Goal: Information Seeking & Learning: Learn about a topic

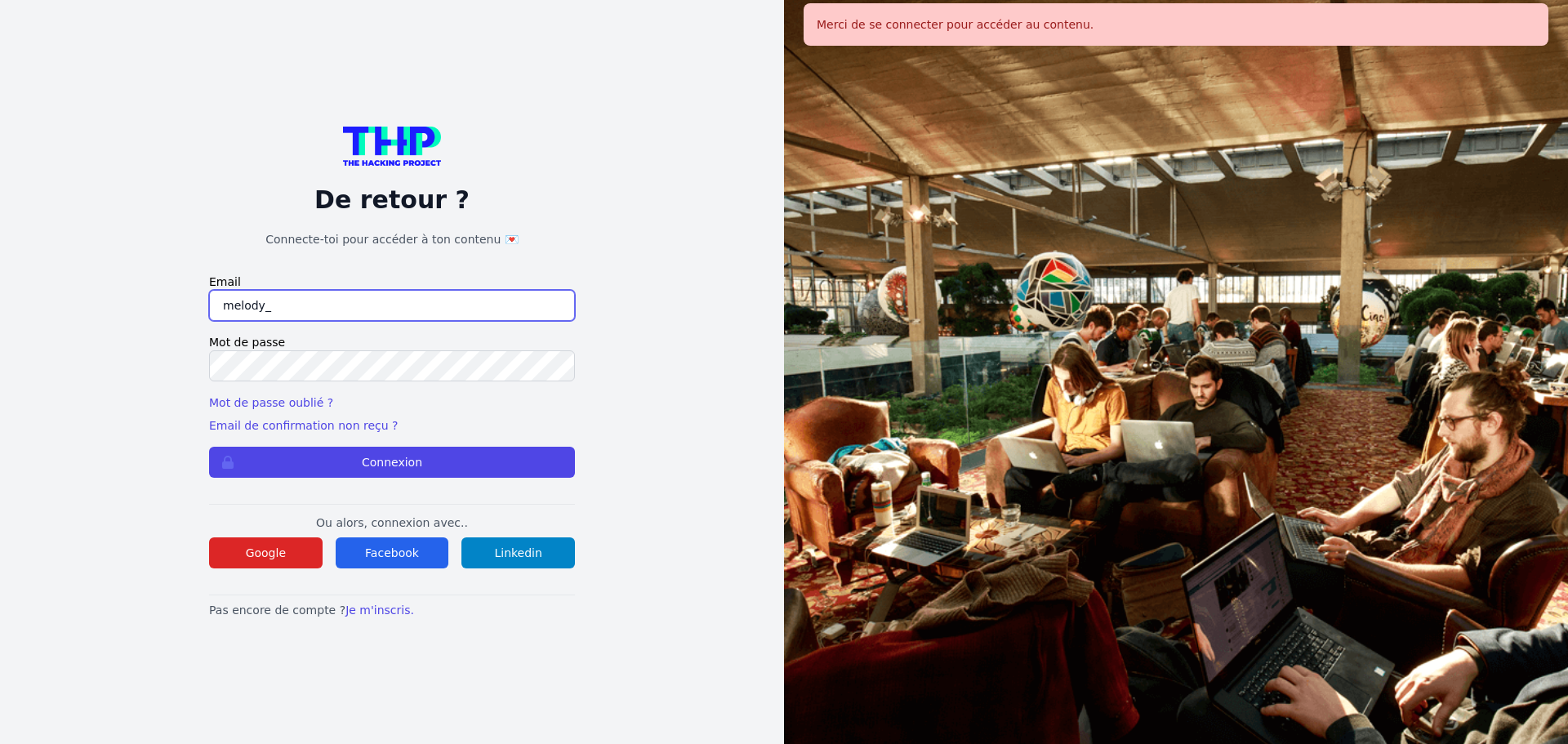
type input "melody_stephan@icloud.com"
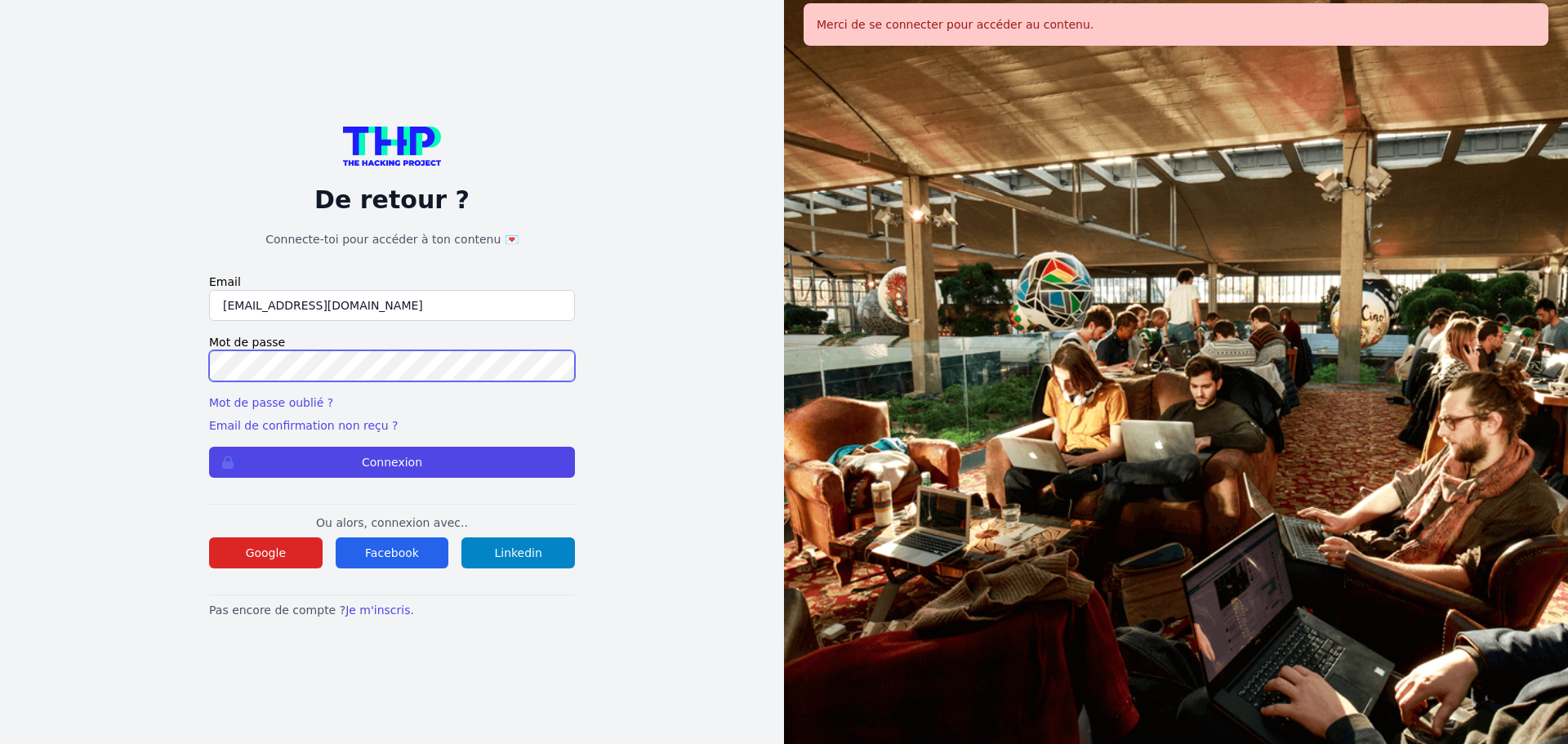
click at [209, 447] on button "Connexion" at bounding box center [392, 462] width 366 height 31
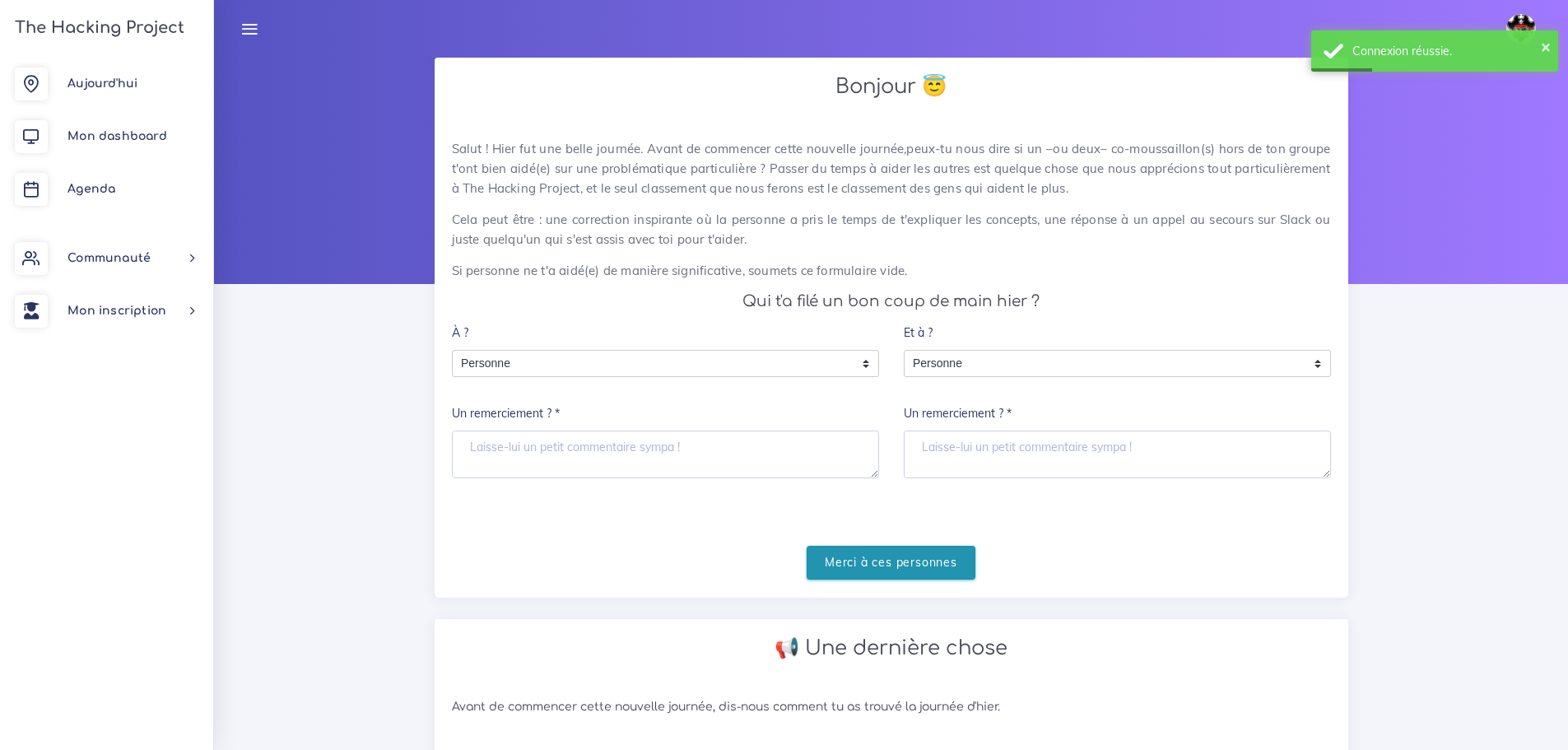
click at [929, 565] on input "Merci à ces personnes" at bounding box center [891, 563] width 169 height 34
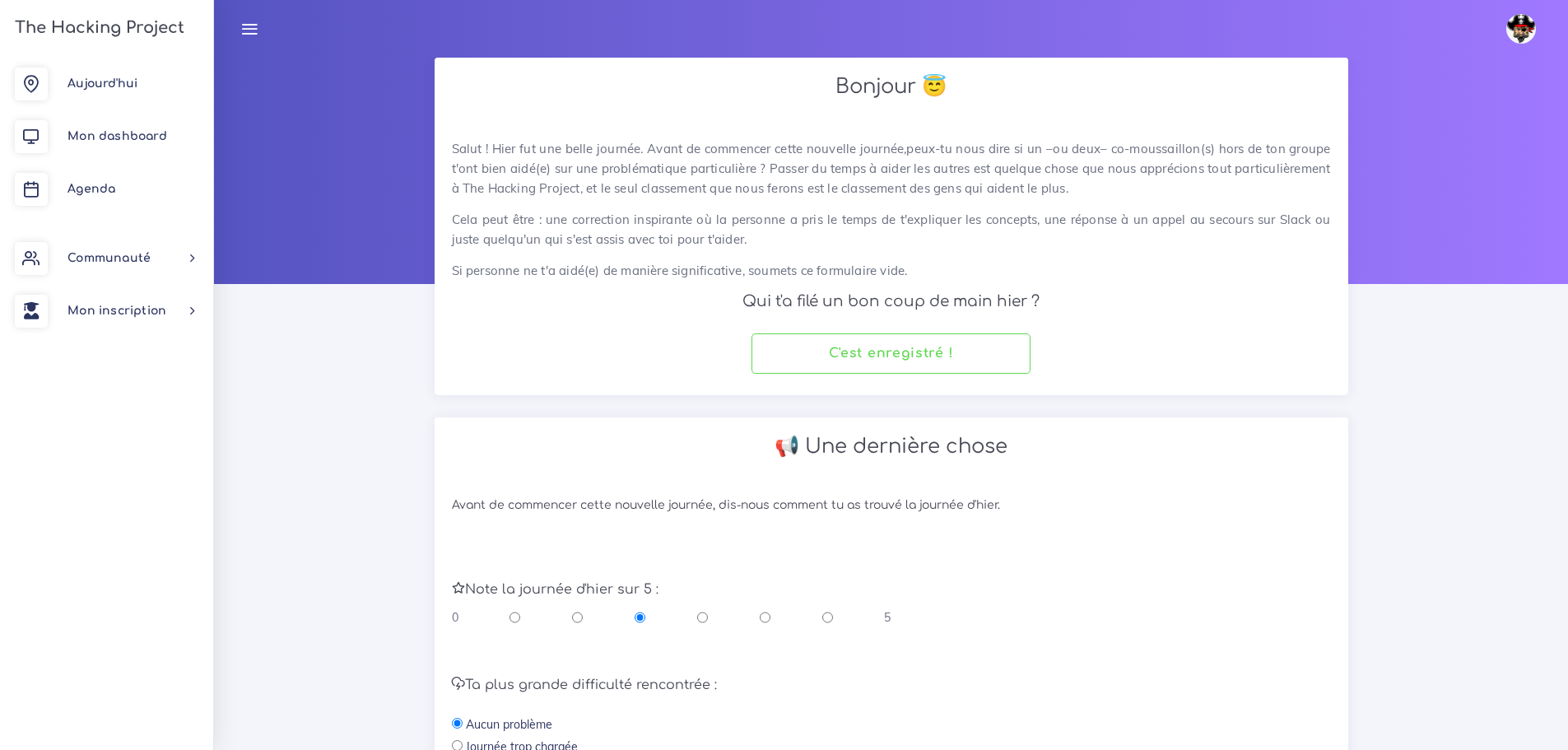
click at [761, 619] on input "radio" at bounding box center [765, 617] width 11 height 16
radio input "true"
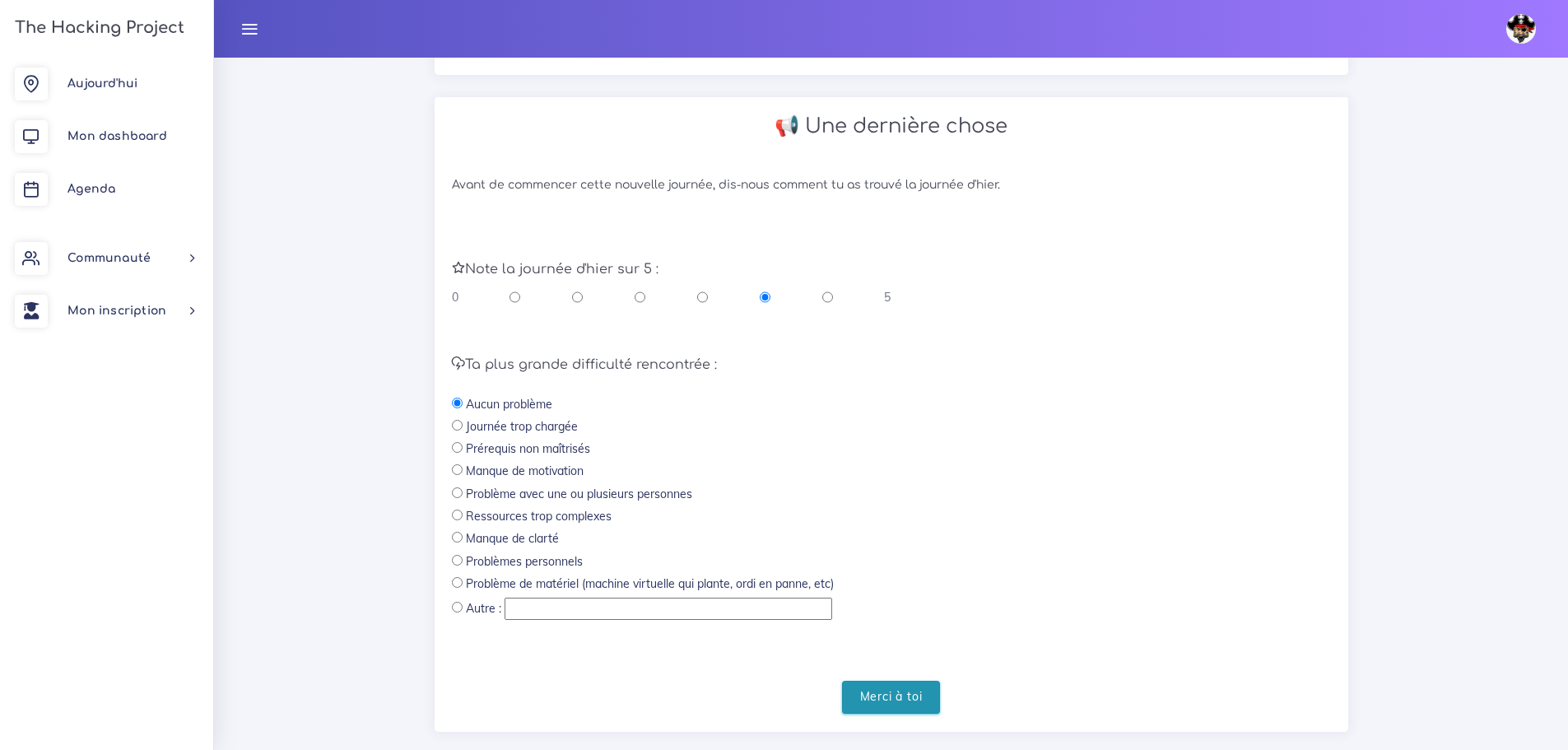
scroll to position [329, 0]
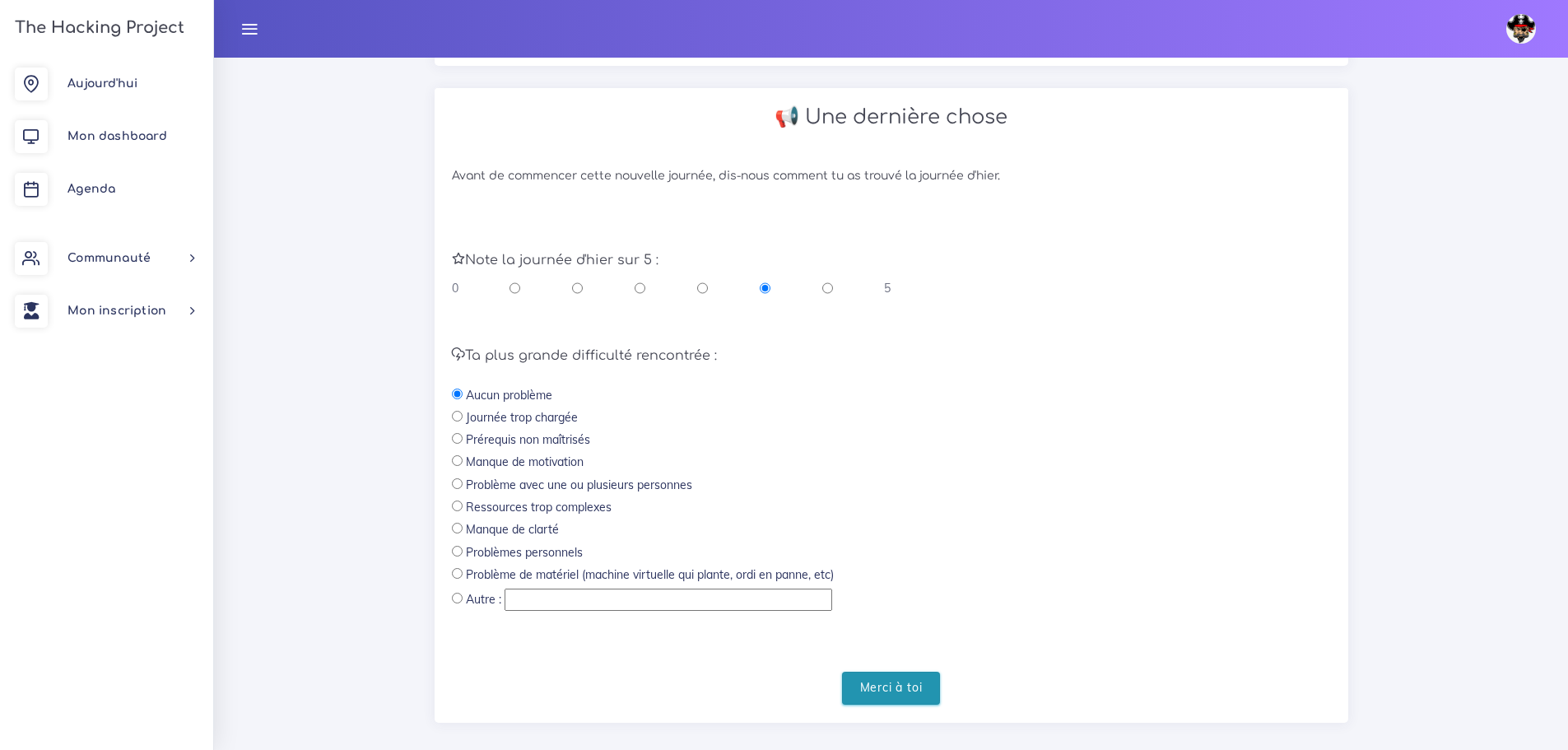
click at [915, 680] on input "Merci à toi" at bounding box center [891, 689] width 99 height 34
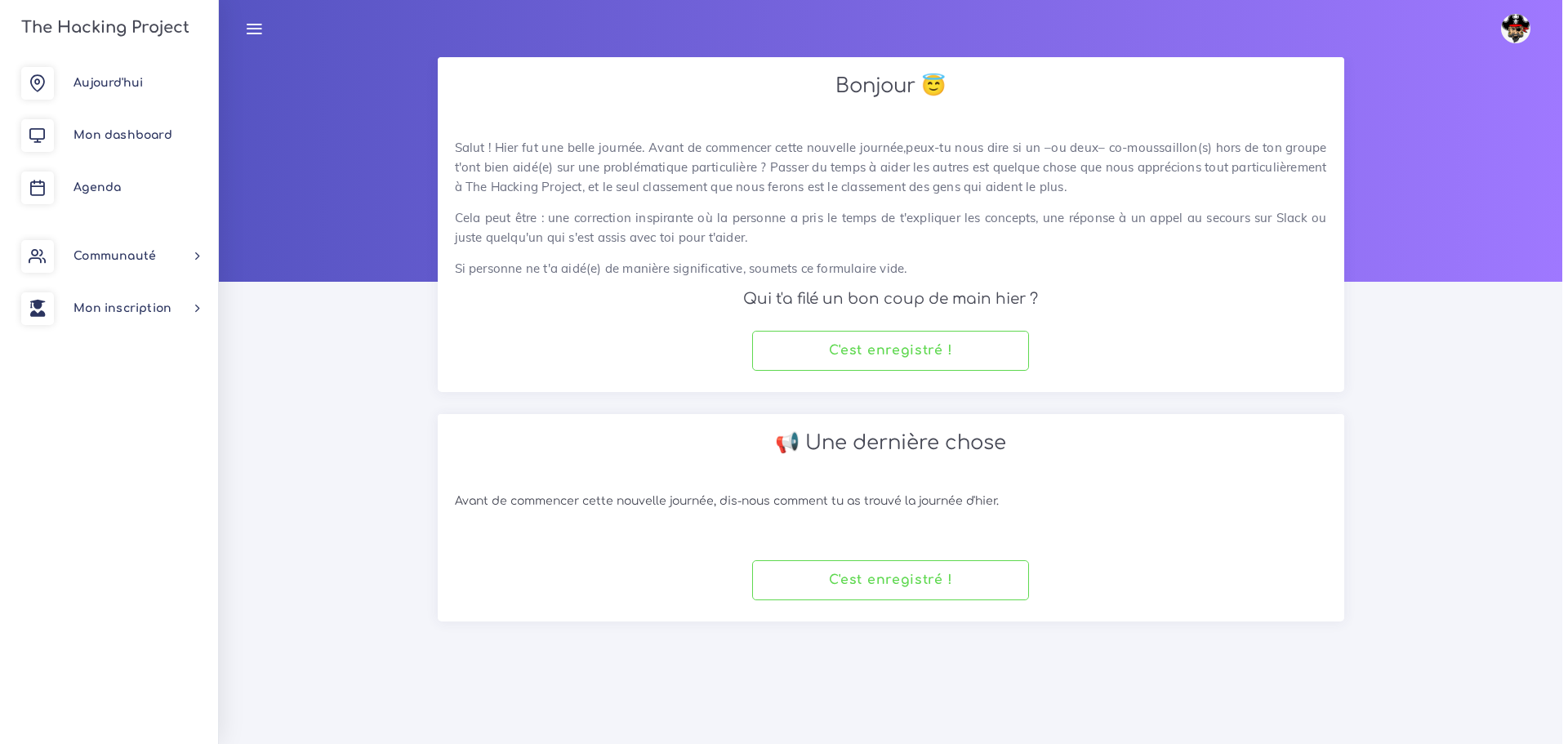
scroll to position [0, 0]
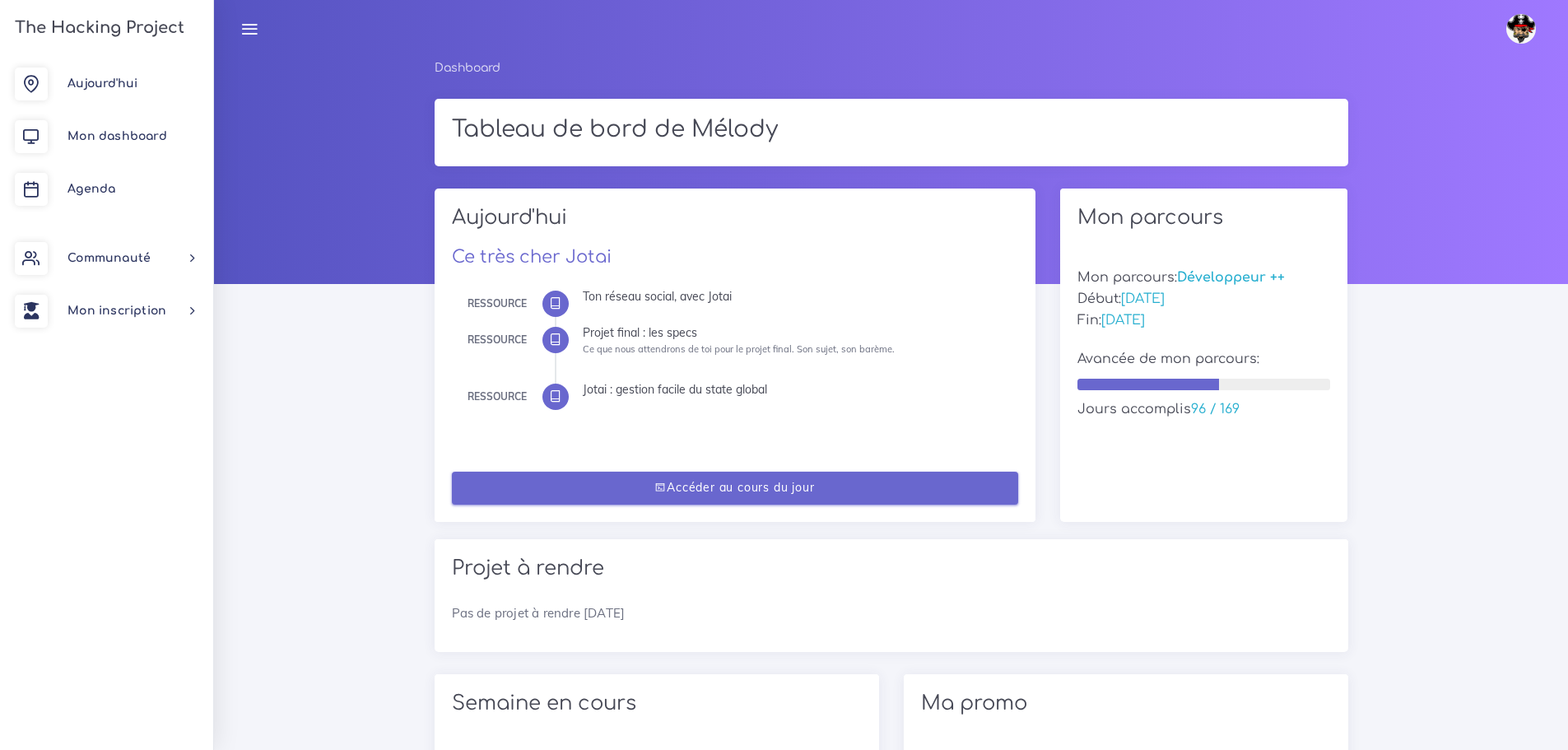
click at [858, 496] on link "Accéder au cours du jour" at bounding box center [735, 489] width 566 height 34
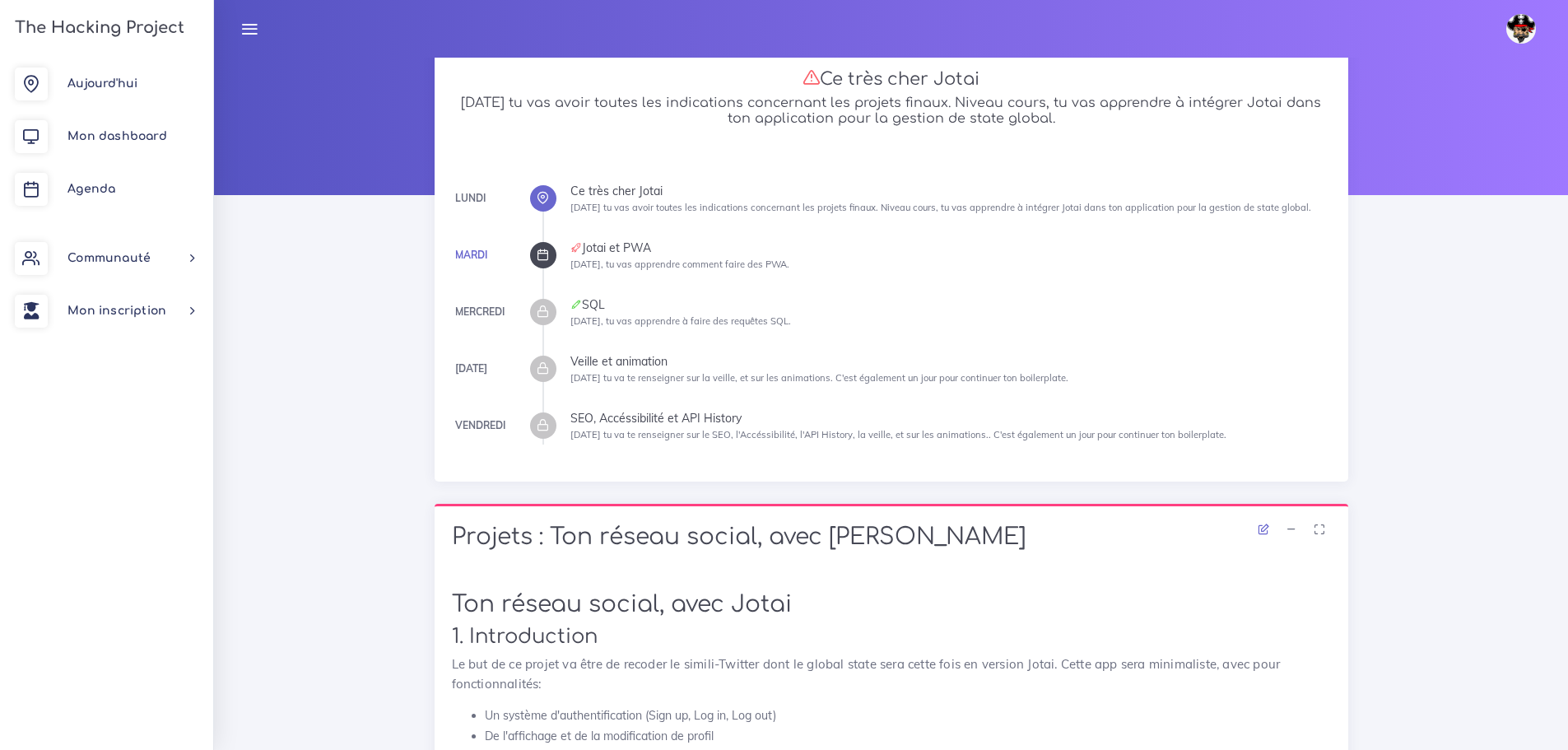
scroll to position [83, 0]
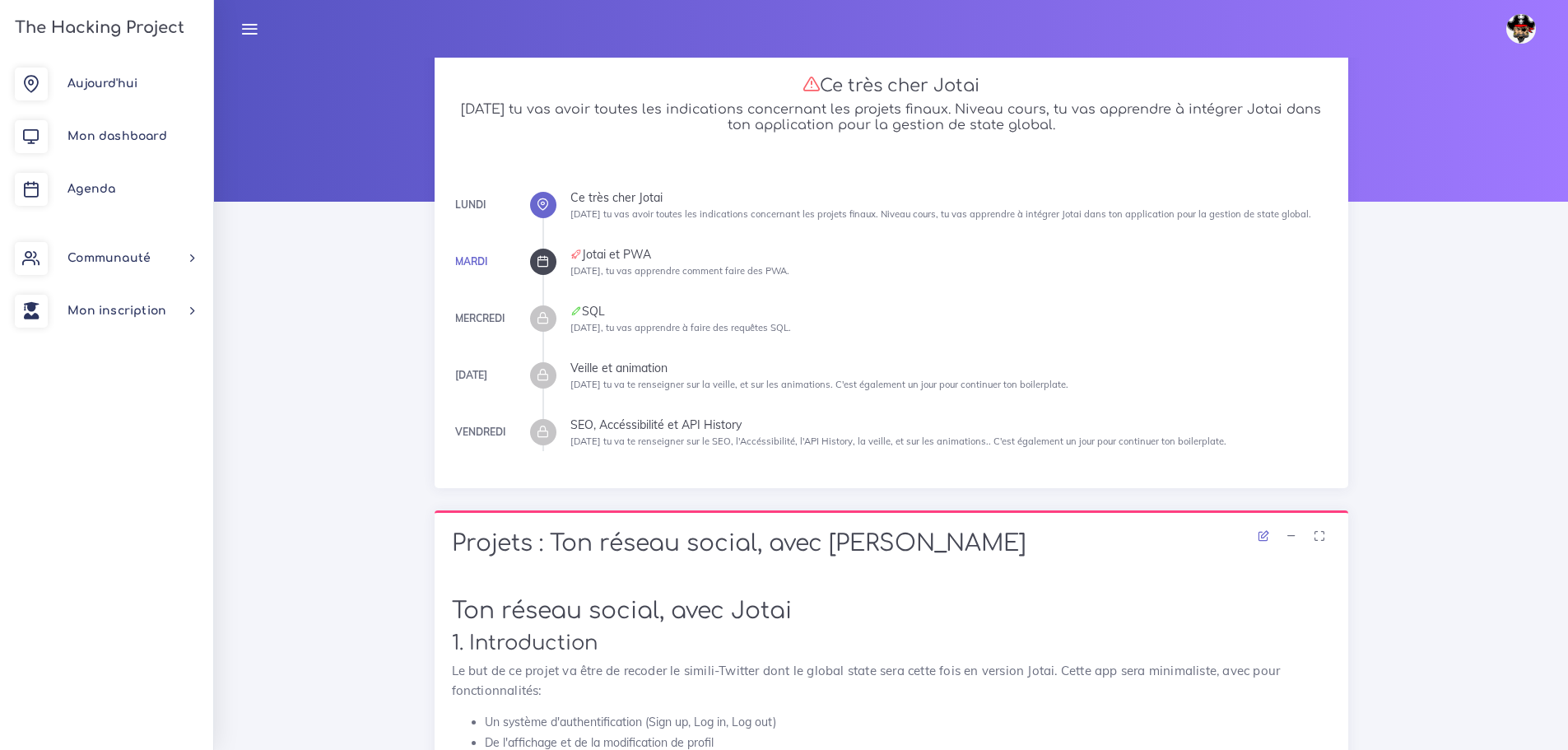
click at [547, 259] on icon at bounding box center [543, 261] width 12 height 12
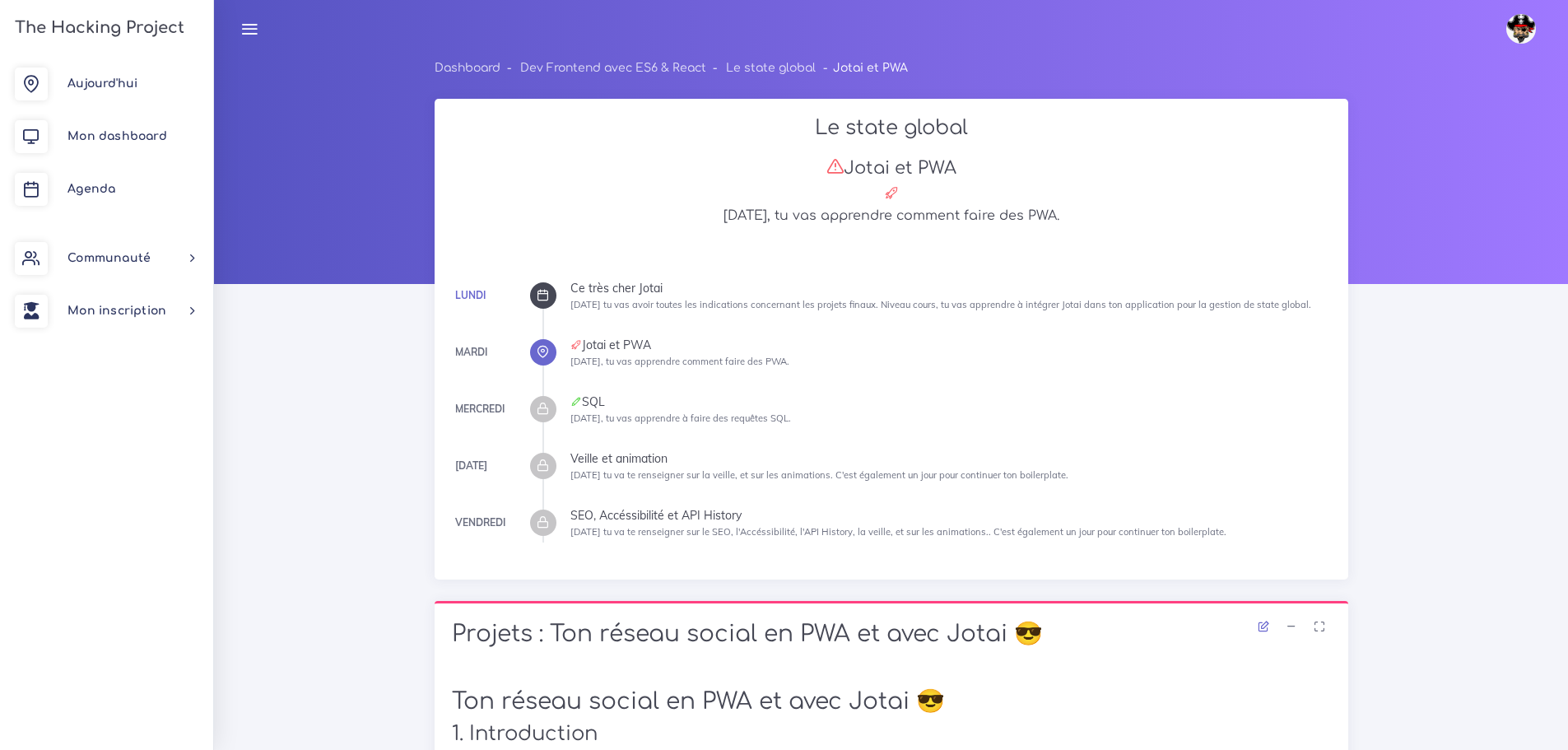
click at [537, 292] on icon at bounding box center [543, 295] width 12 height 12
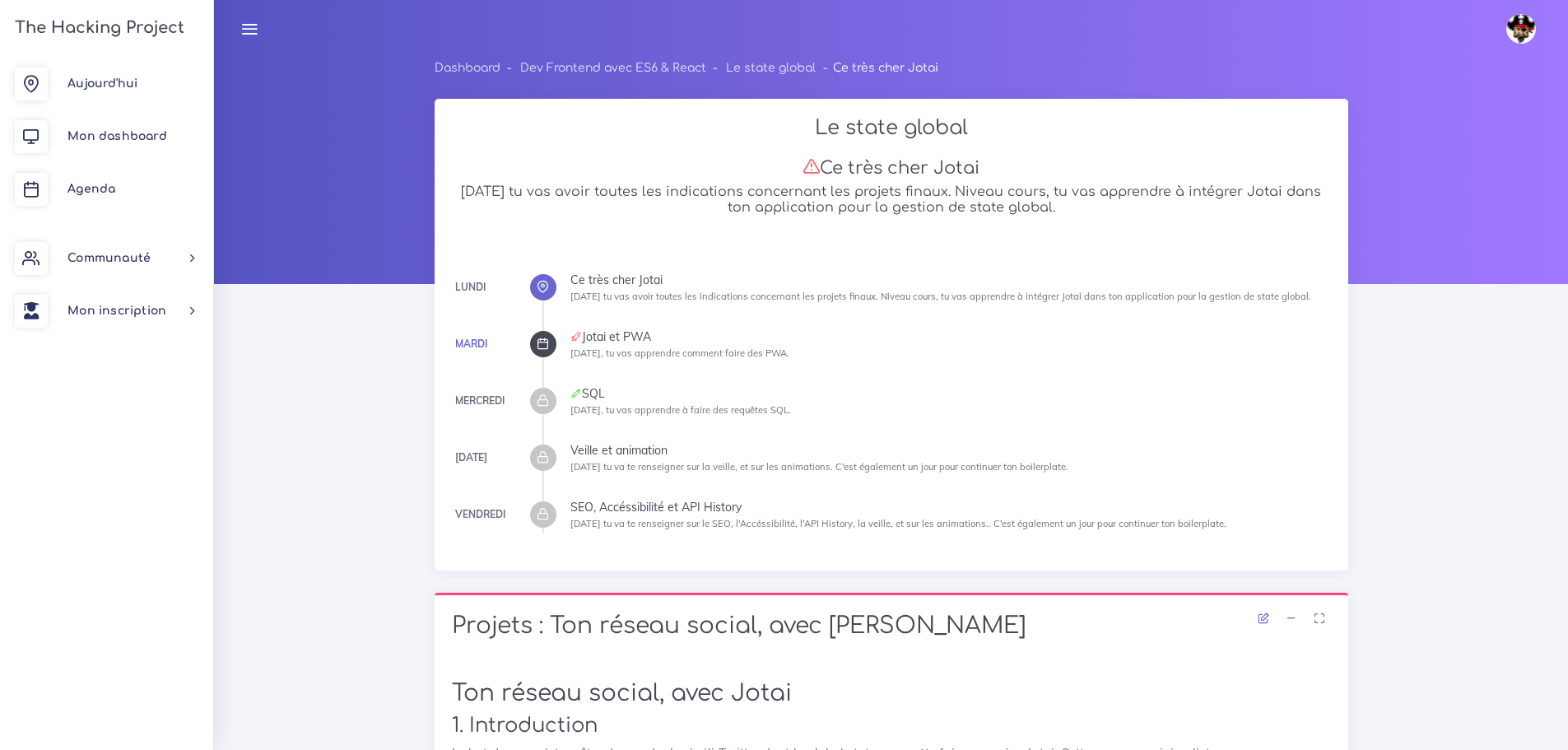
click at [547, 284] on icon at bounding box center [543, 287] width 12 height 12
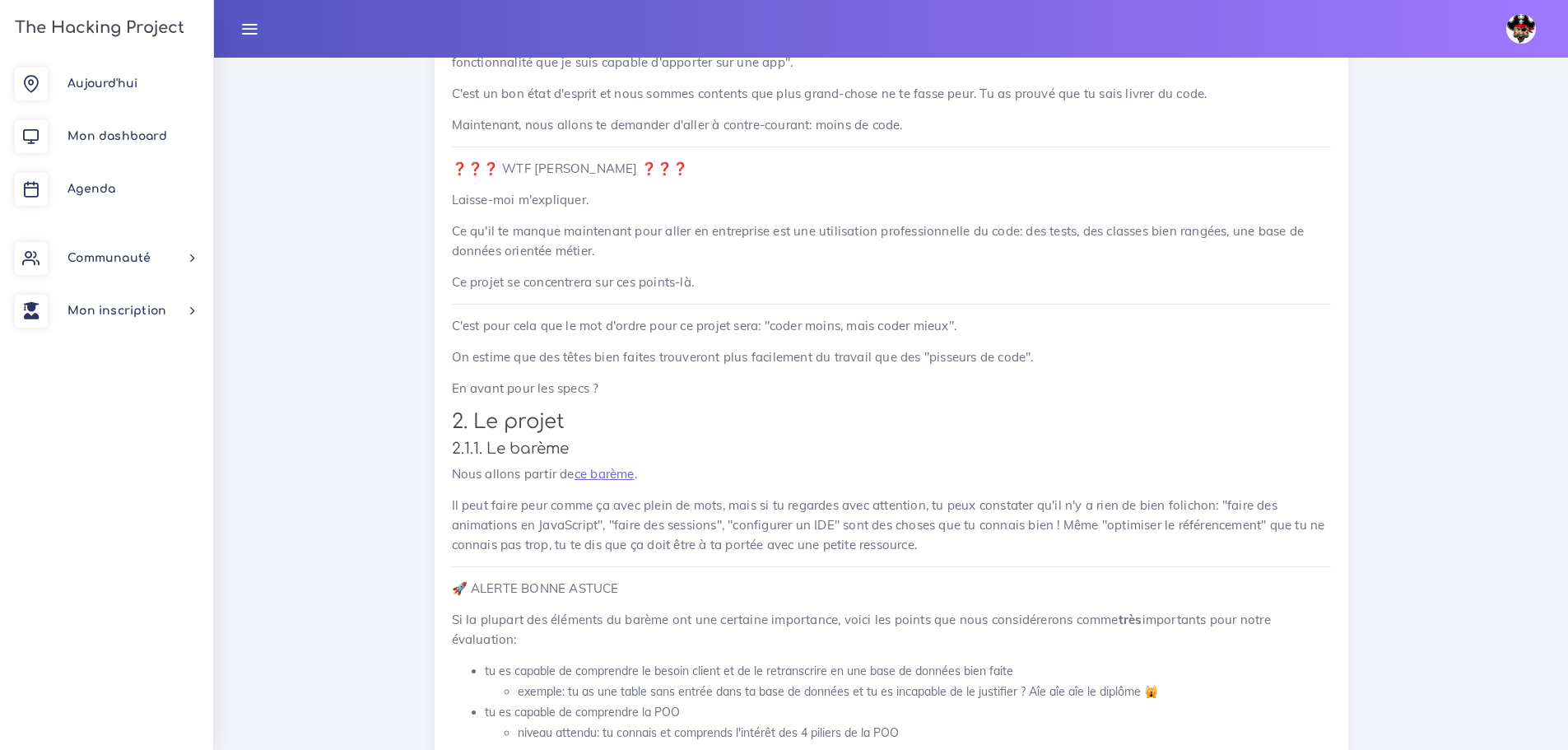
scroll to position [1565, 0]
click at [613, 473] on link "ce barème" at bounding box center [605, 472] width 60 height 15
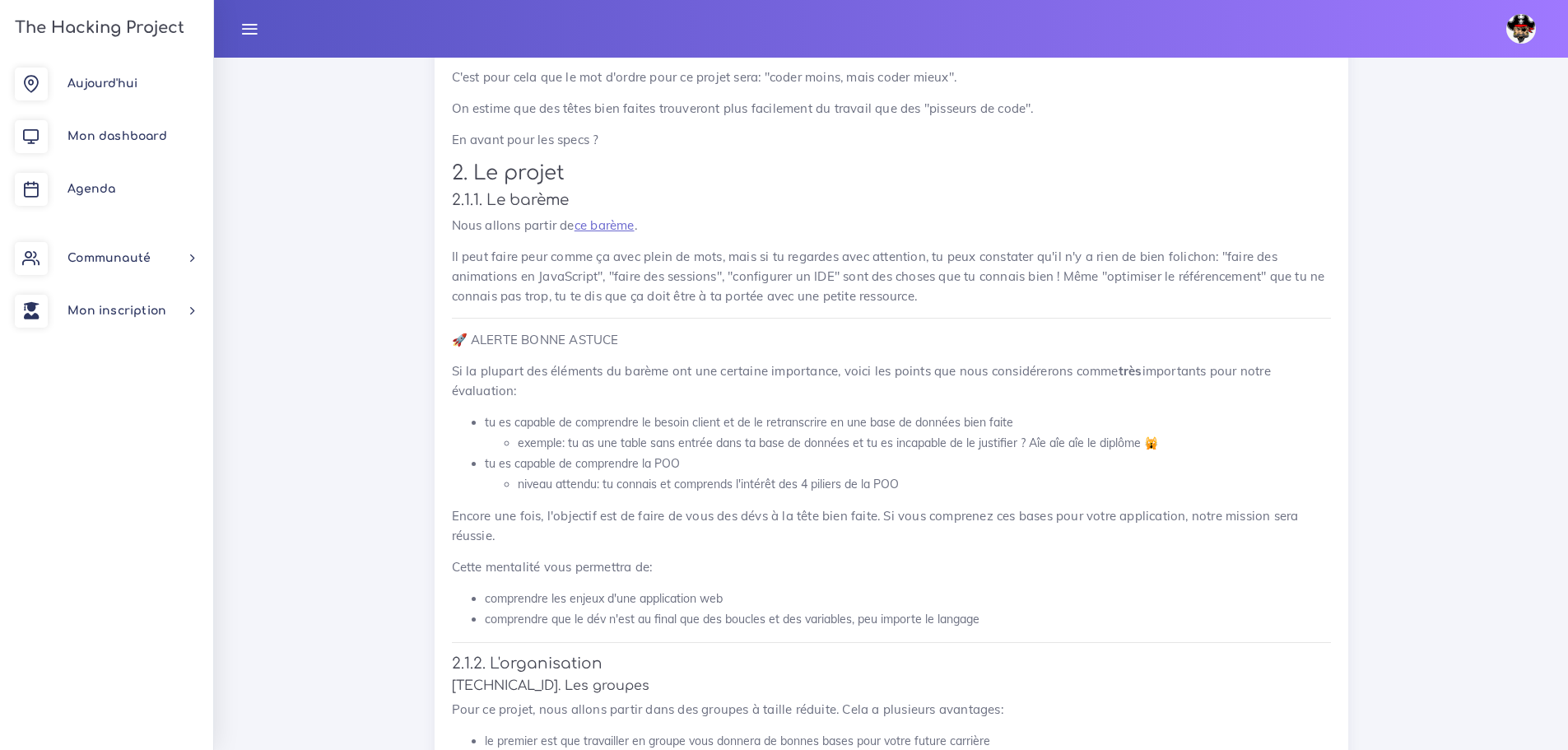
scroll to position [1730, 0]
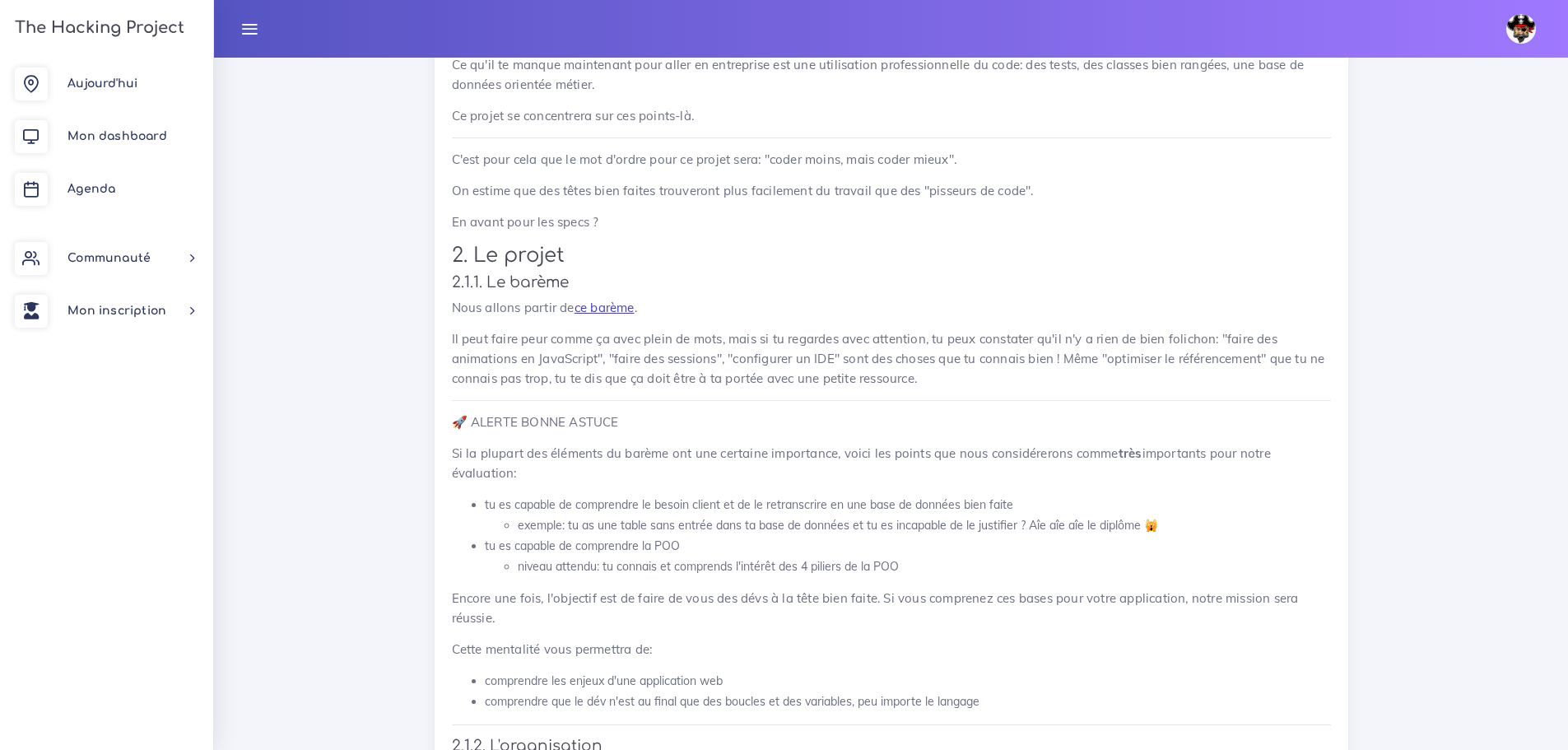
click at [602, 307] on link "ce barème" at bounding box center [605, 307] width 60 height 15
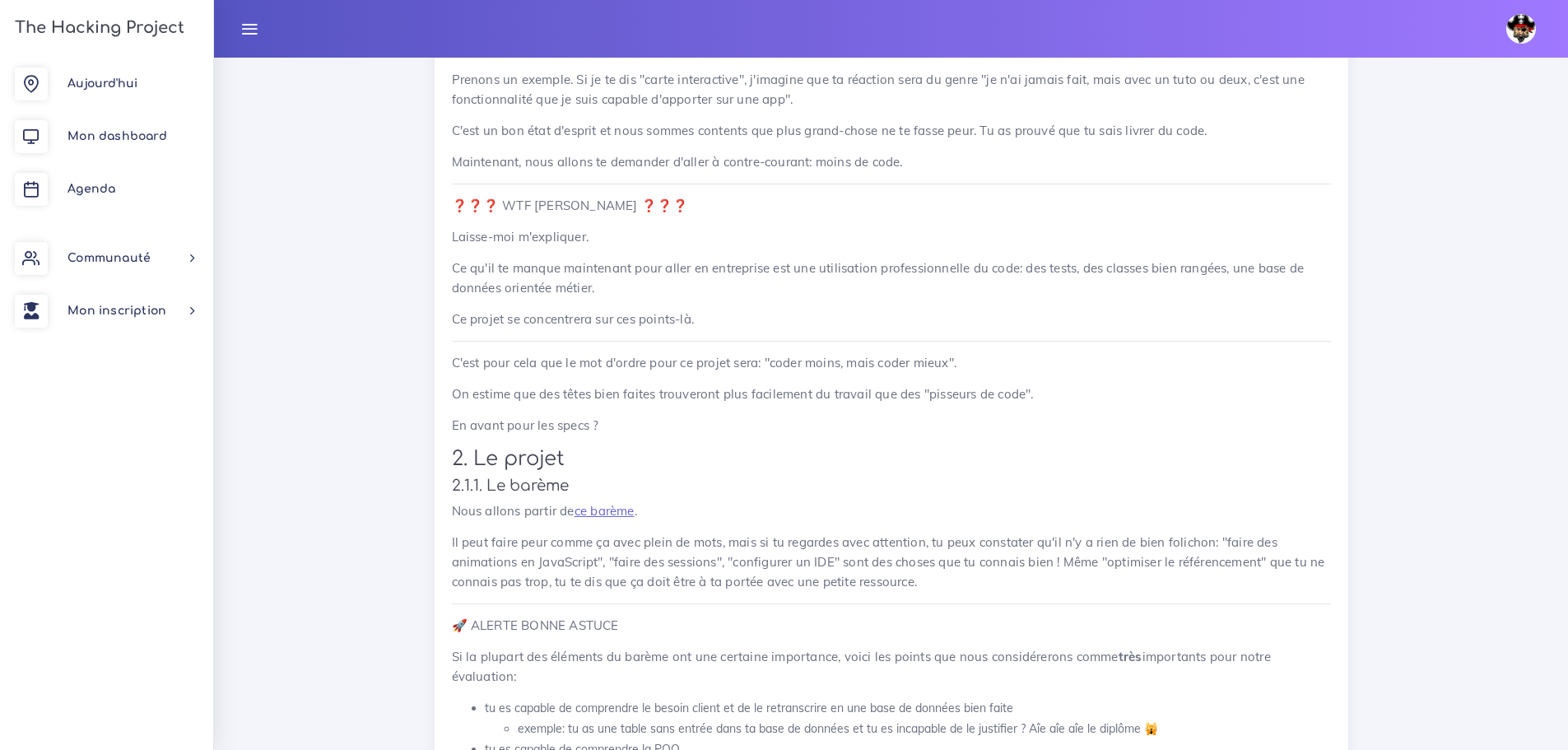
scroll to position [1482, 0]
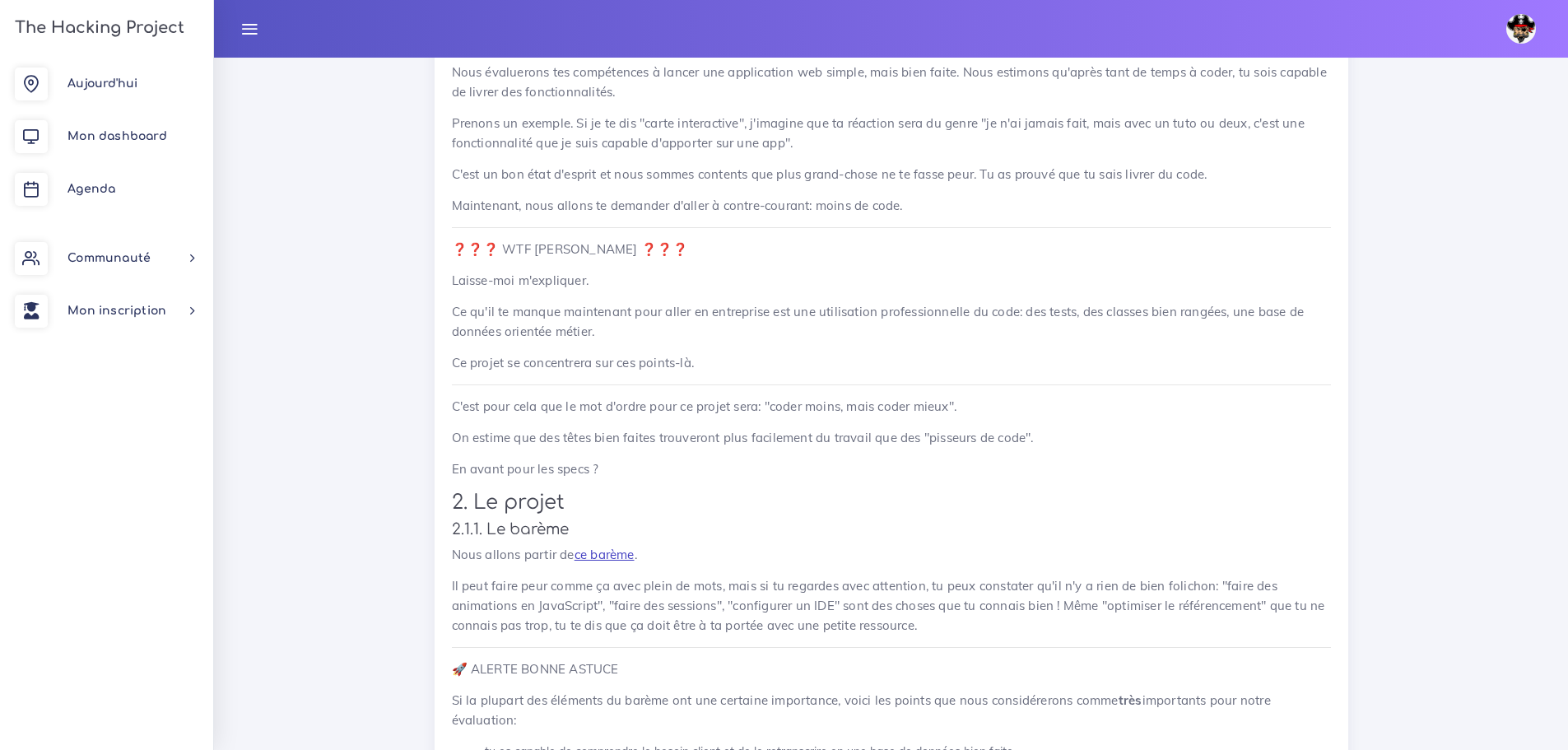
click at [610, 556] on link "ce barème" at bounding box center [605, 555] width 60 height 15
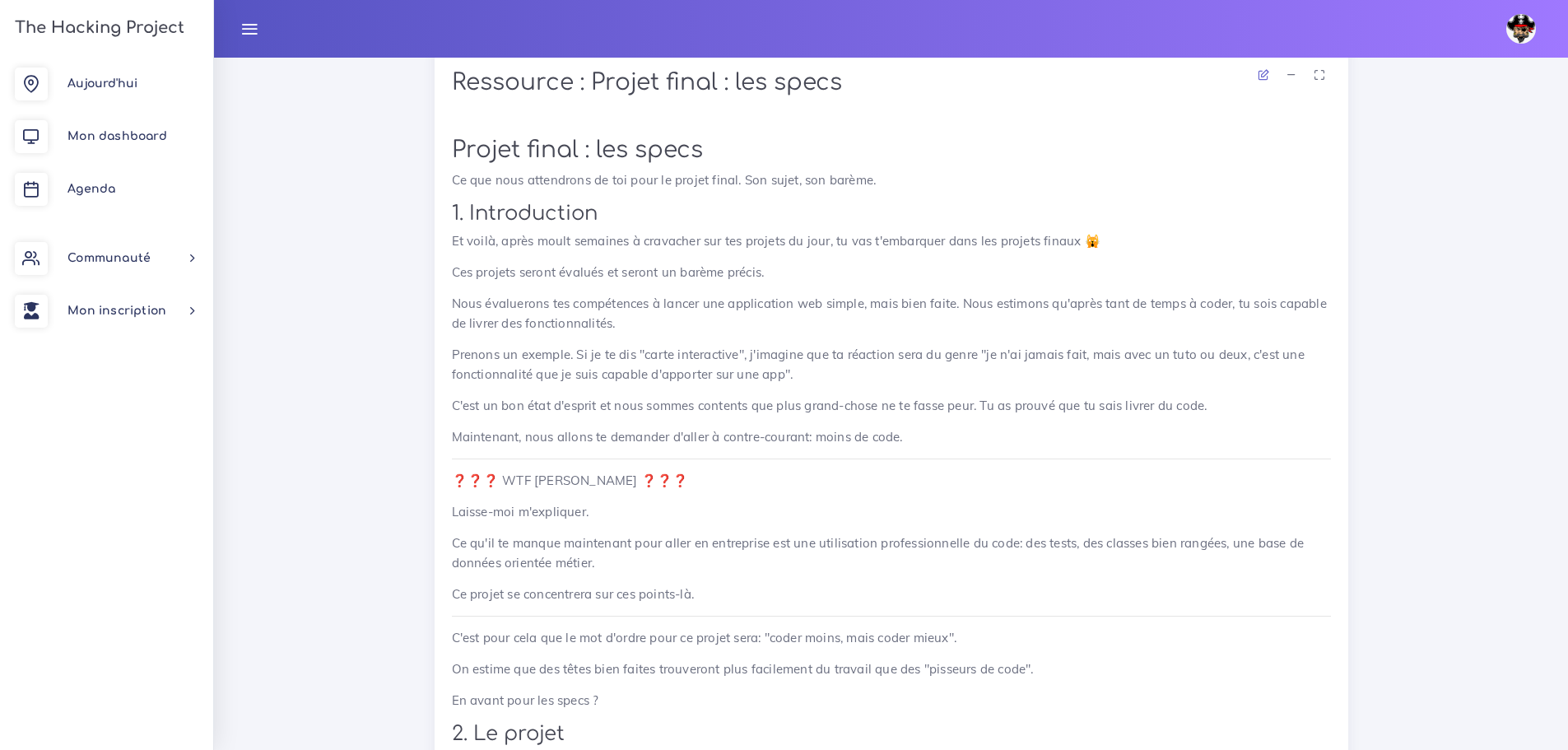
scroll to position [1235, 0]
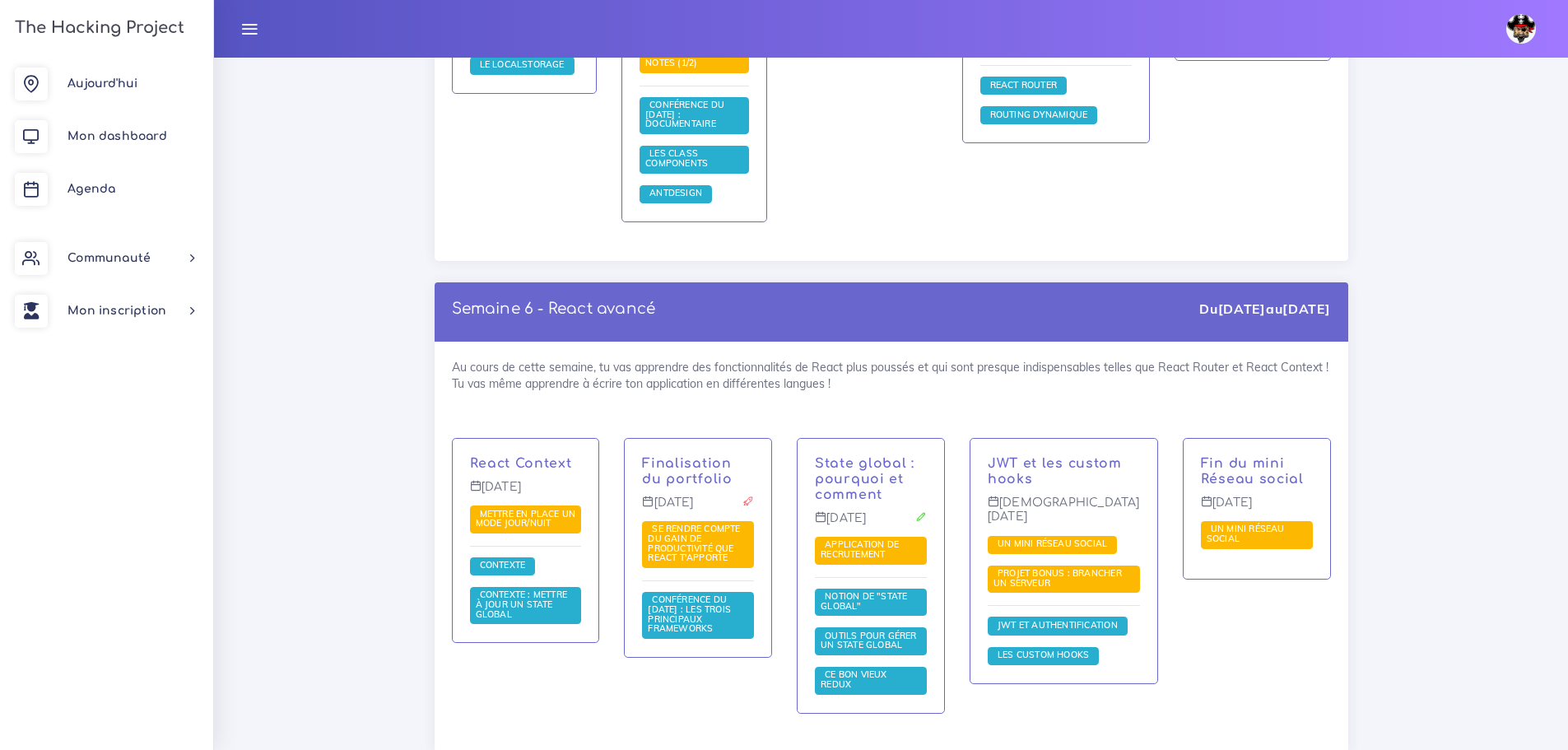
scroll to position [12119, 0]
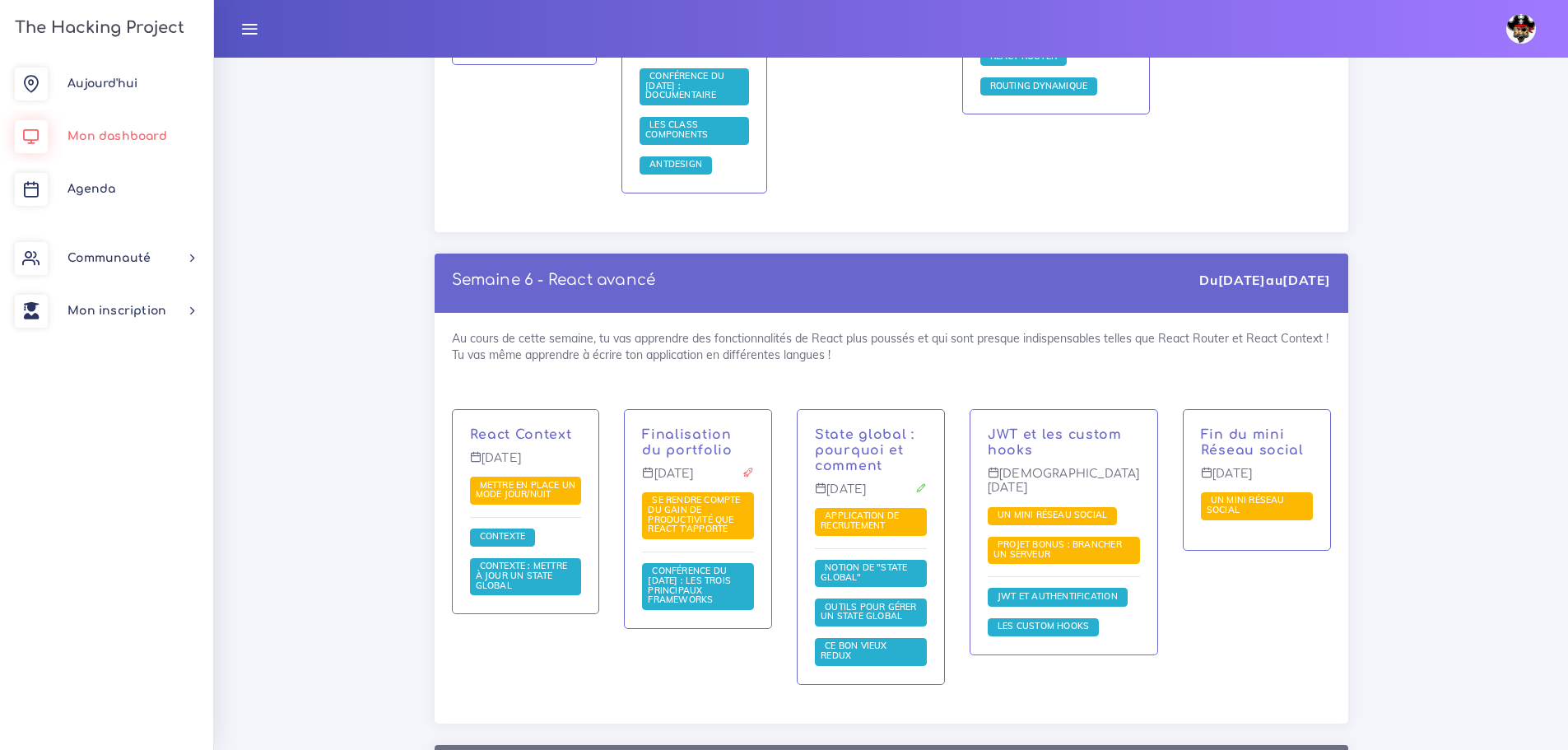
click at [119, 135] on span "Mon dashboard" at bounding box center [117, 136] width 100 height 12
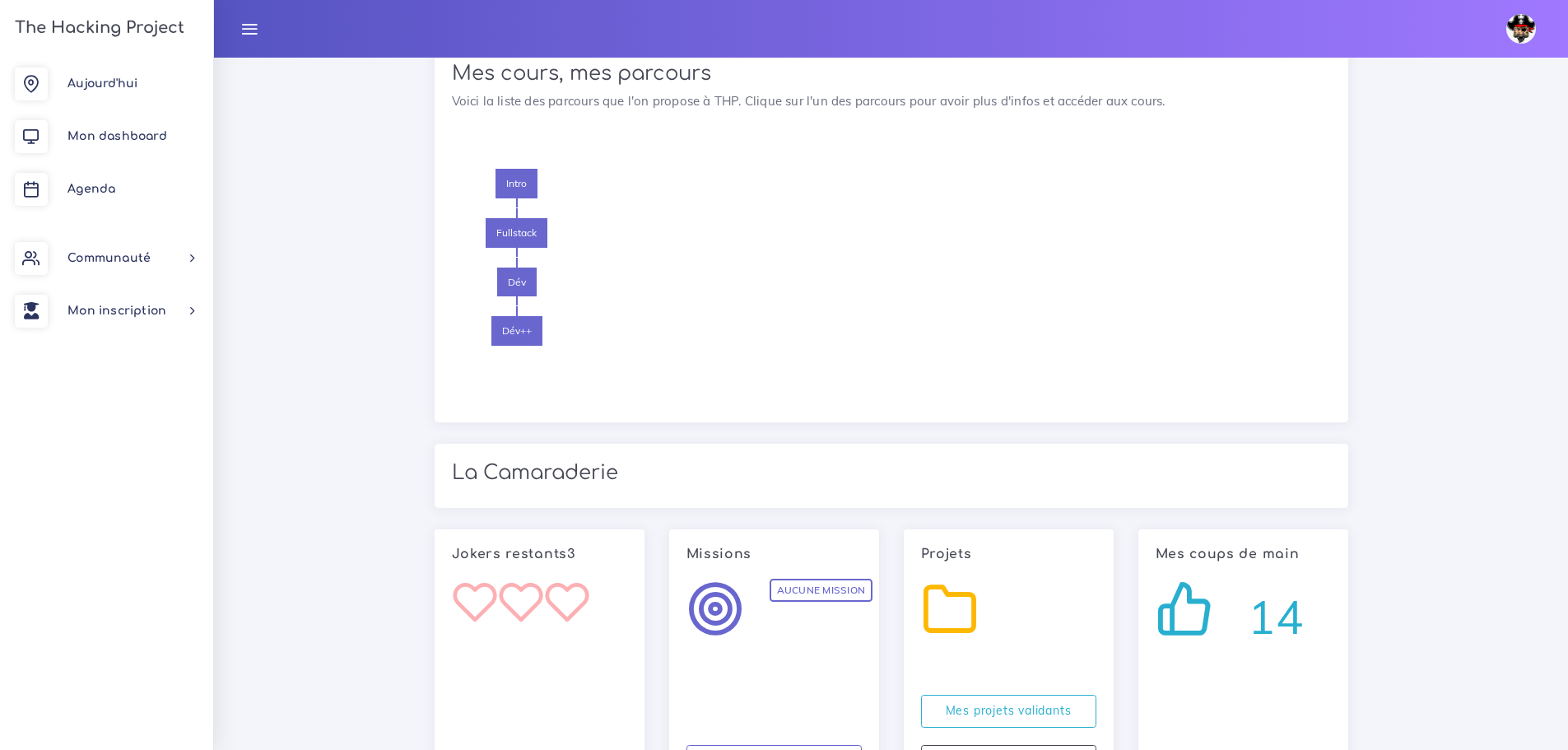
scroll to position [1482, 0]
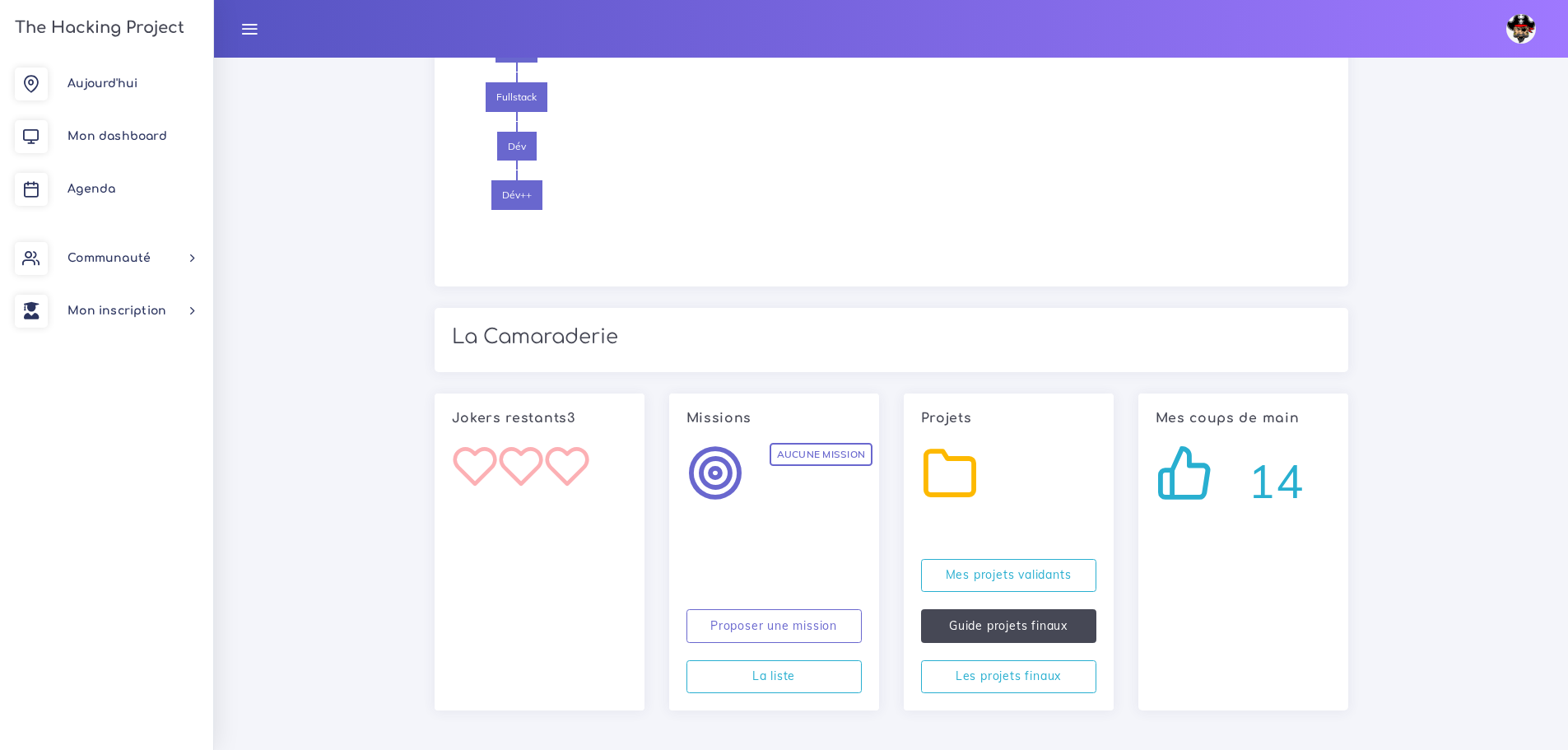
click at [1026, 631] on link "Guide projets finaux" at bounding box center [1009, 626] width 176 height 34
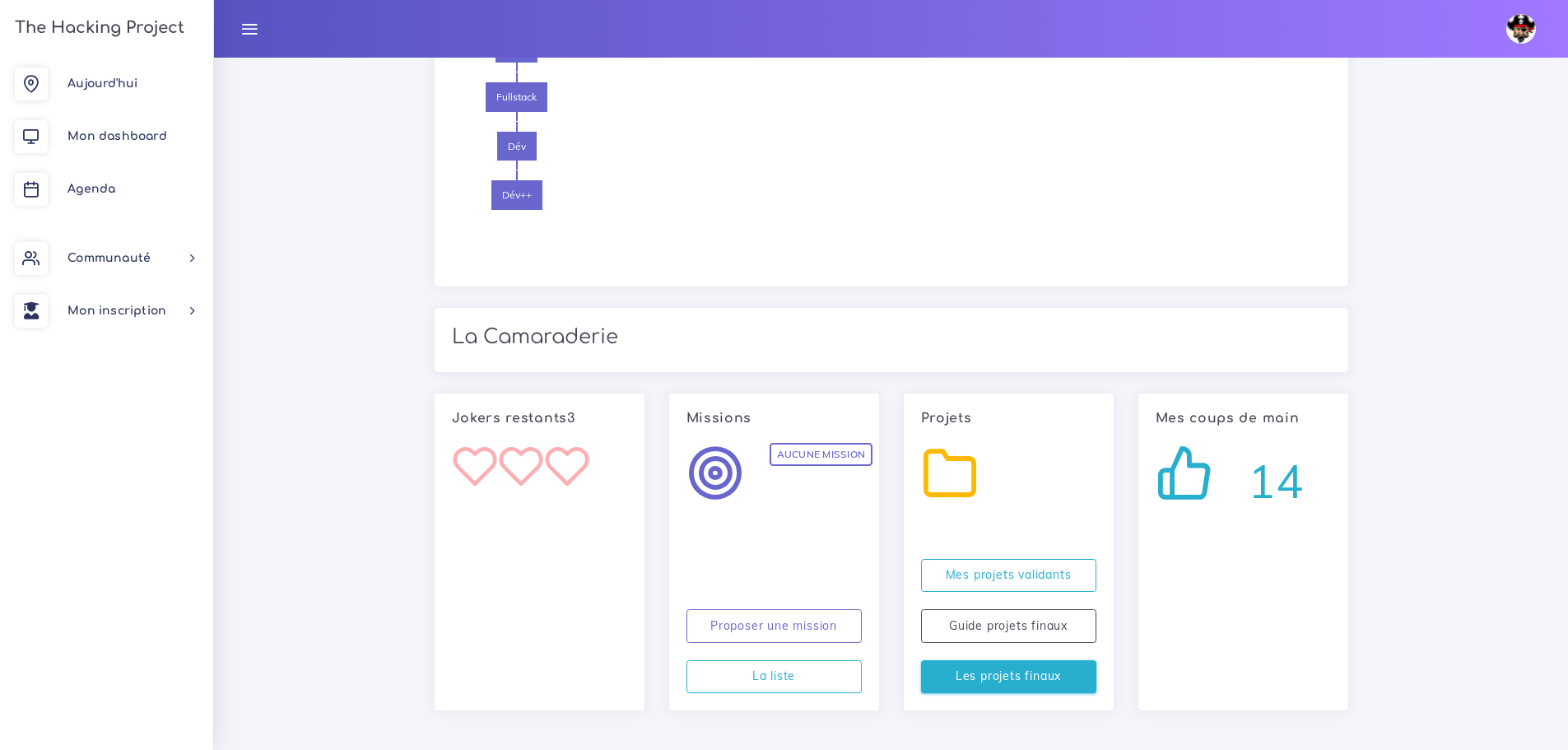
click at [1032, 688] on link "Les projets finaux" at bounding box center [1009, 677] width 176 height 34
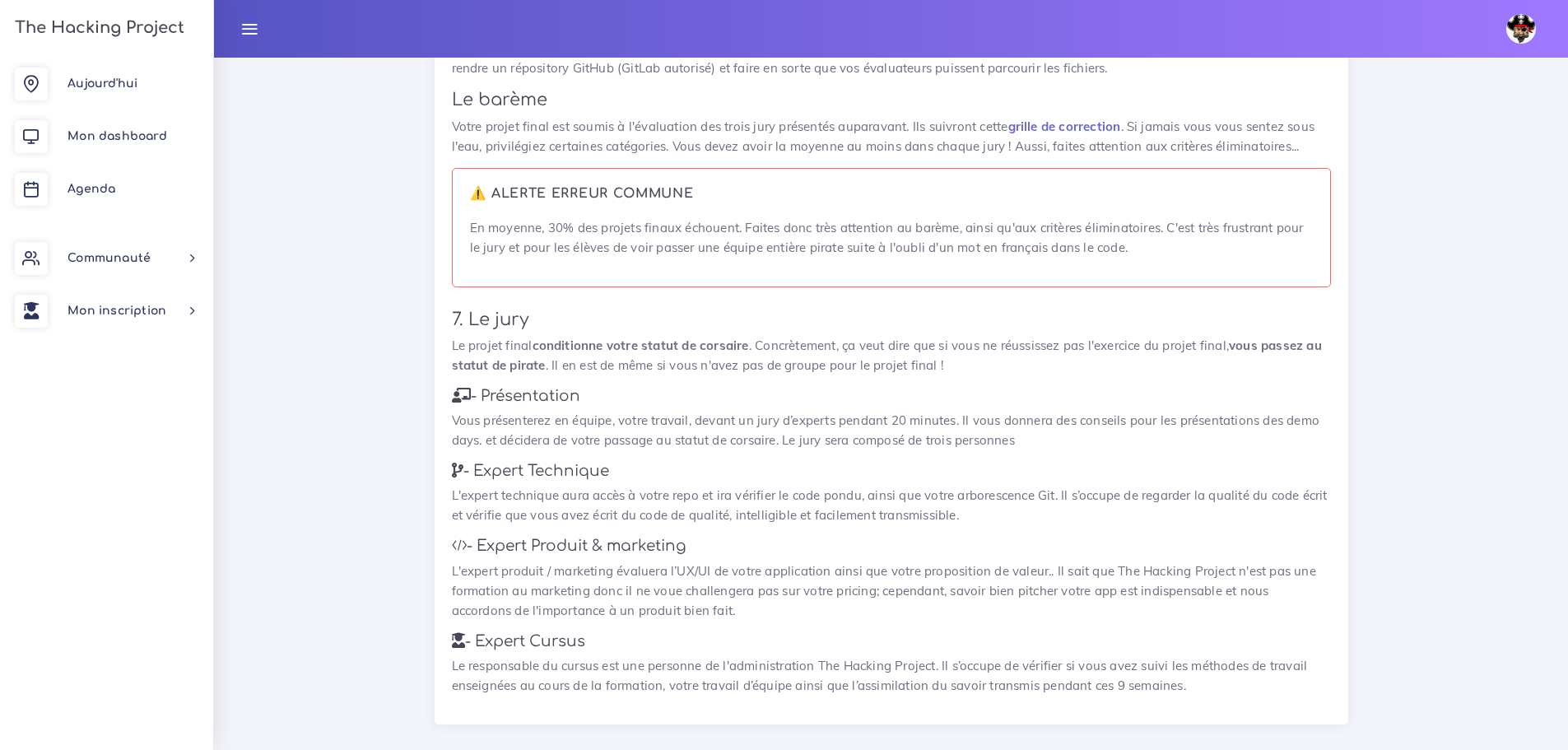
scroll to position [2118, 0]
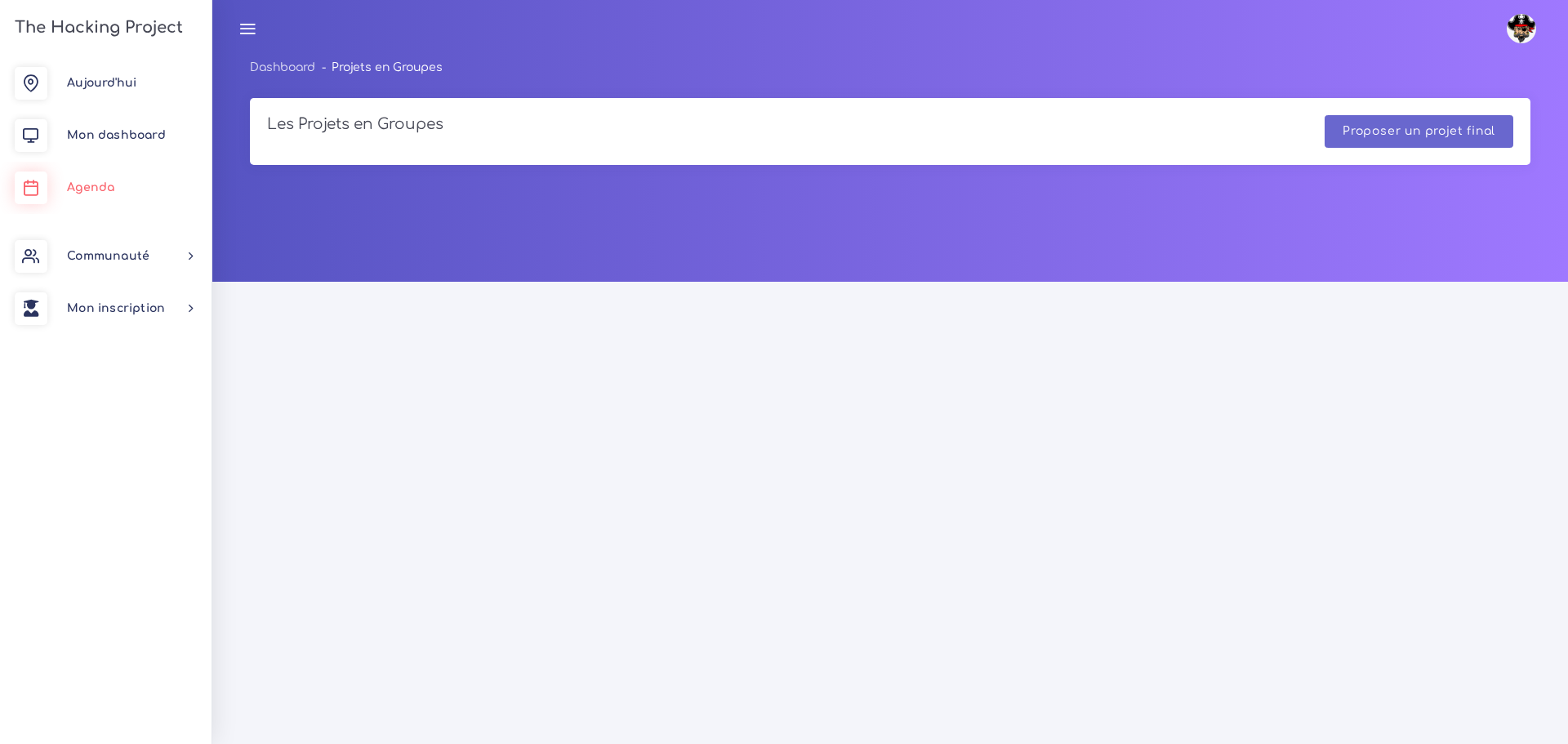
click at [100, 189] on span "Agenda" at bounding box center [91, 187] width 47 height 12
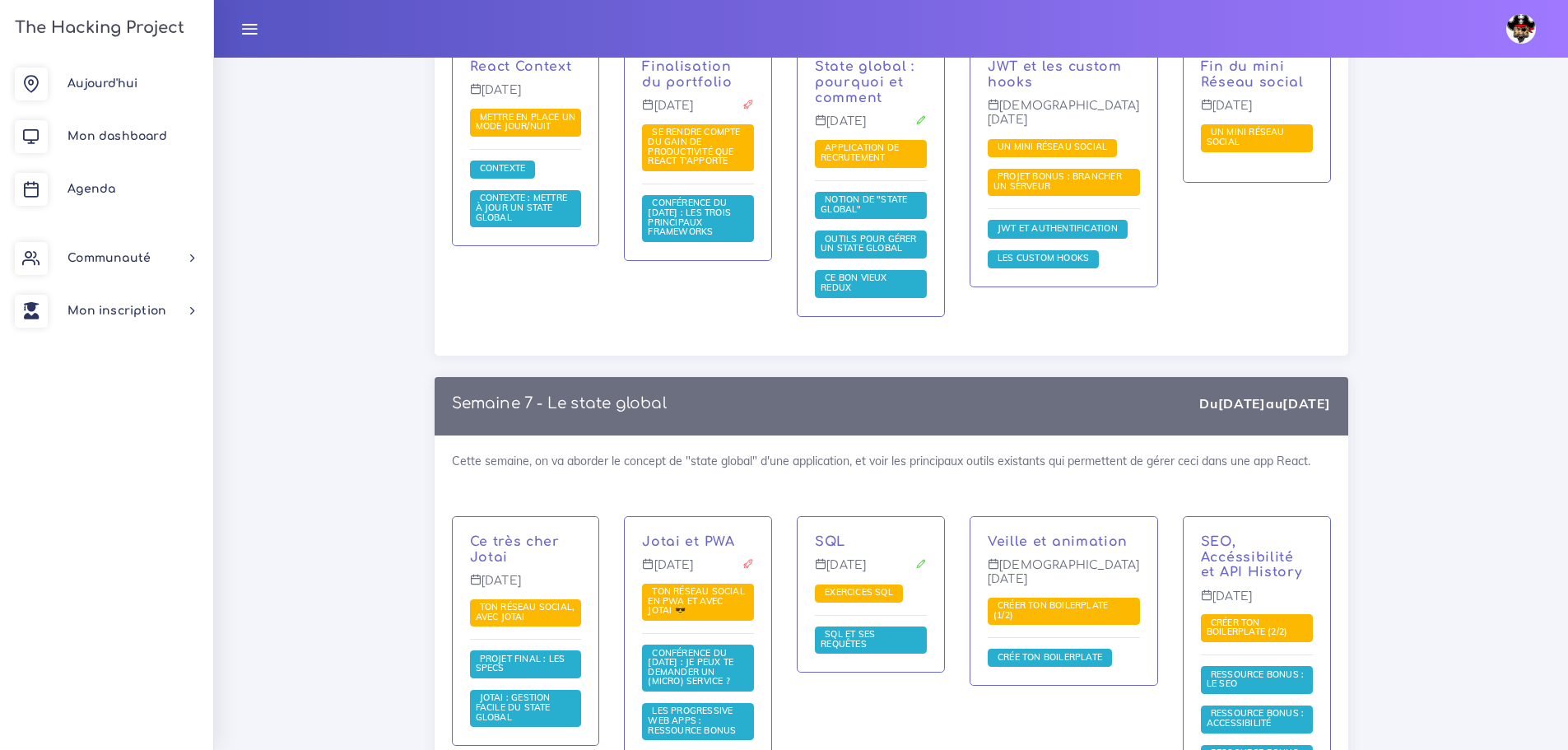
scroll to position [12515, 0]
